Goal: Find specific page/section: Find specific page/section

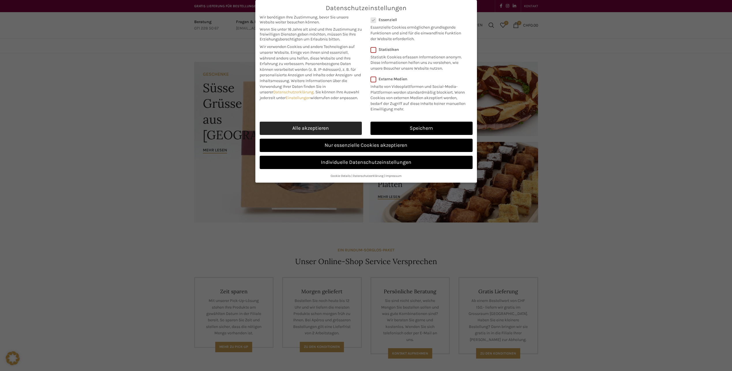
click at [321, 127] on link "Alle akzeptieren" at bounding box center [311, 127] width 102 height 13
checkbox input "true"
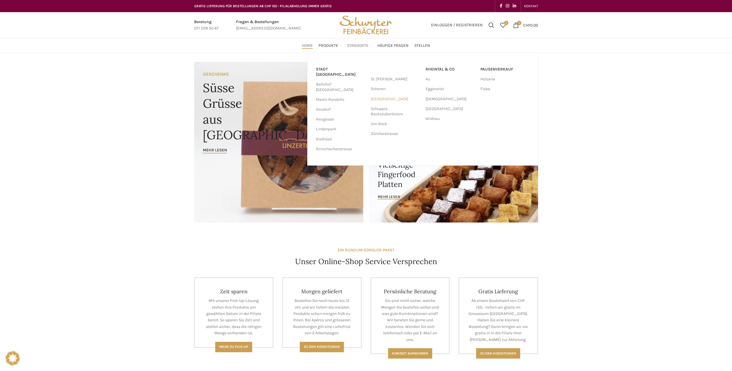
click at [377, 98] on link "[GEOGRAPHIC_DATA]" at bounding box center [395, 99] width 49 height 10
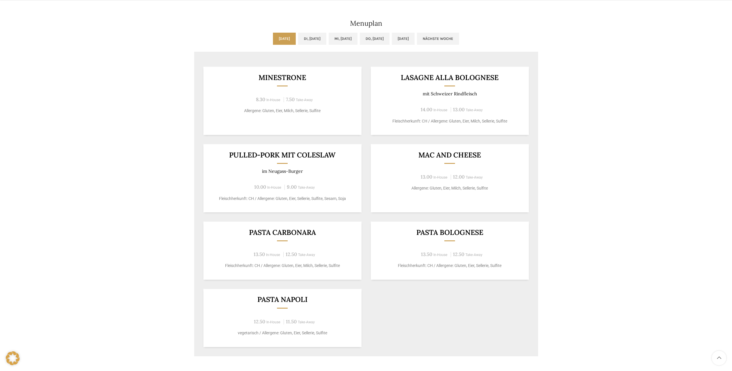
scroll to position [289, 0]
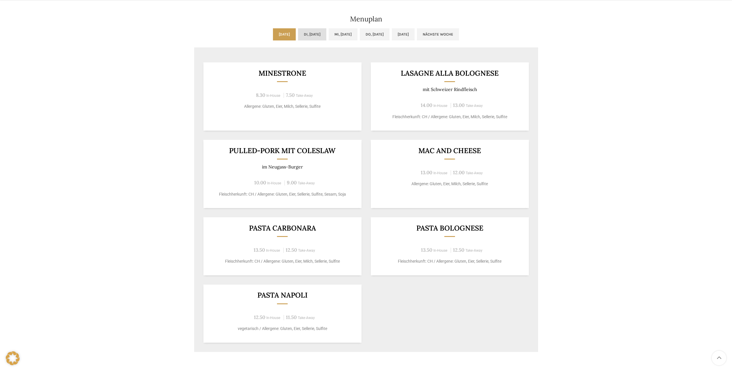
click at [308, 35] on link "Di, [DATE]" at bounding box center [312, 34] width 28 height 12
click at [310, 33] on link "Di, [DATE]" at bounding box center [312, 34] width 28 height 12
click at [357, 31] on link "Mi, [DATE]" at bounding box center [343, 34] width 29 height 12
click at [298, 31] on link "Di, [DATE]" at bounding box center [312, 34] width 28 height 12
click at [273, 32] on link "[DATE]" at bounding box center [284, 34] width 23 height 12
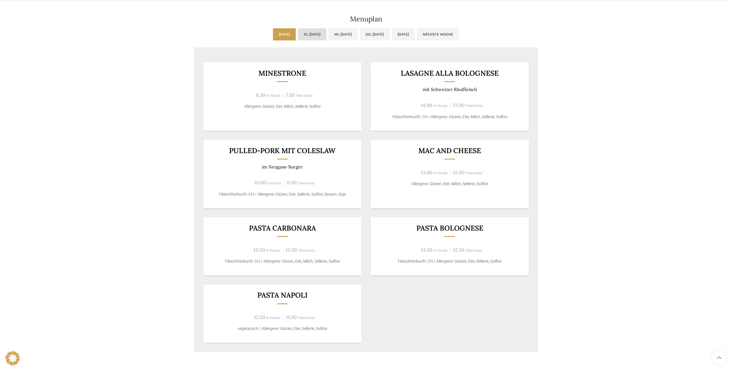
click at [309, 33] on link "Di, [DATE]" at bounding box center [312, 34] width 28 height 12
click at [347, 34] on link "Mi, [DATE]" at bounding box center [343, 34] width 29 height 12
click at [390, 34] on link "Do, [DATE]" at bounding box center [375, 34] width 30 height 12
click at [415, 33] on link "[DATE]" at bounding box center [403, 34] width 23 height 12
click at [459, 37] on link "Nächste Woche" at bounding box center [438, 34] width 42 height 12
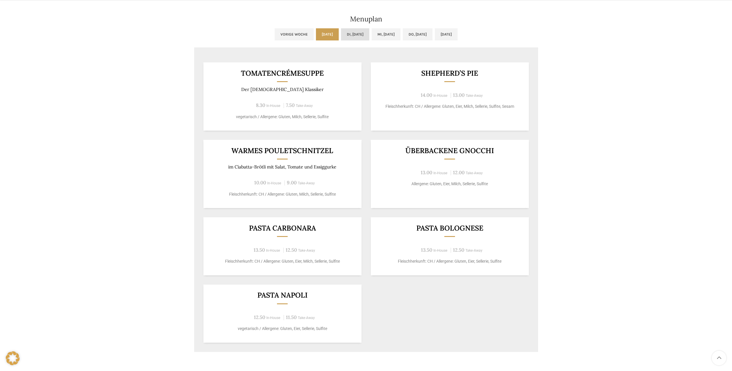
click at [343, 33] on link "Di, [DATE]" at bounding box center [355, 34] width 28 height 12
click at [381, 33] on link "Mi, [DATE]" at bounding box center [386, 34] width 29 height 12
click at [429, 35] on link "Do, [DATE]" at bounding box center [418, 34] width 30 height 12
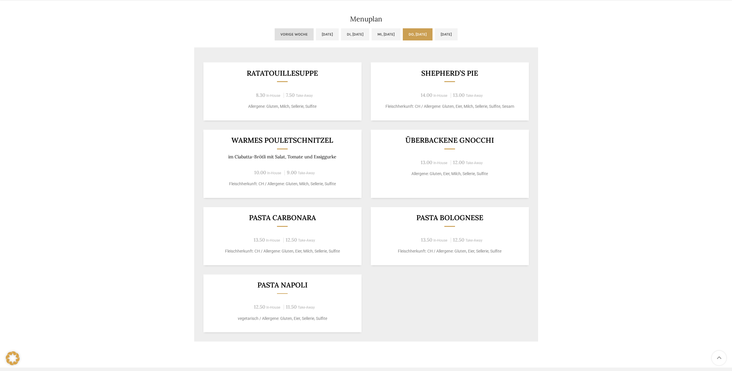
click at [275, 34] on link "Vorige Woche" at bounding box center [294, 34] width 39 height 12
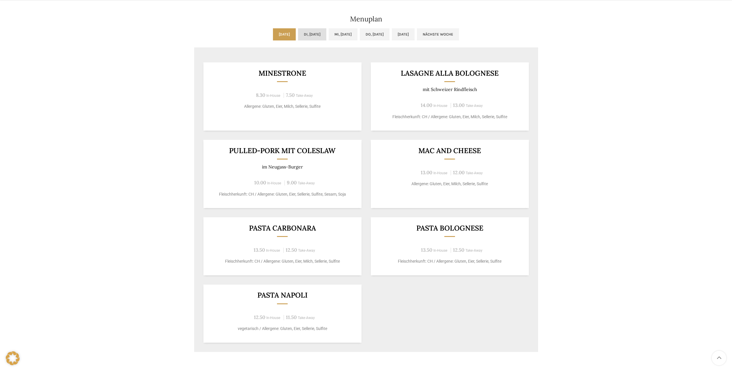
click at [309, 34] on link "Di, [DATE]" at bounding box center [312, 34] width 28 height 12
click at [345, 33] on link "Mi, [DATE]" at bounding box center [343, 34] width 29 height 12
click at [371, 37] on link "Do, [DATE]" at bounding box center [375, 34] width 30 height 12
